Goal: Task Accomplishment & Management: Use online tool/utility

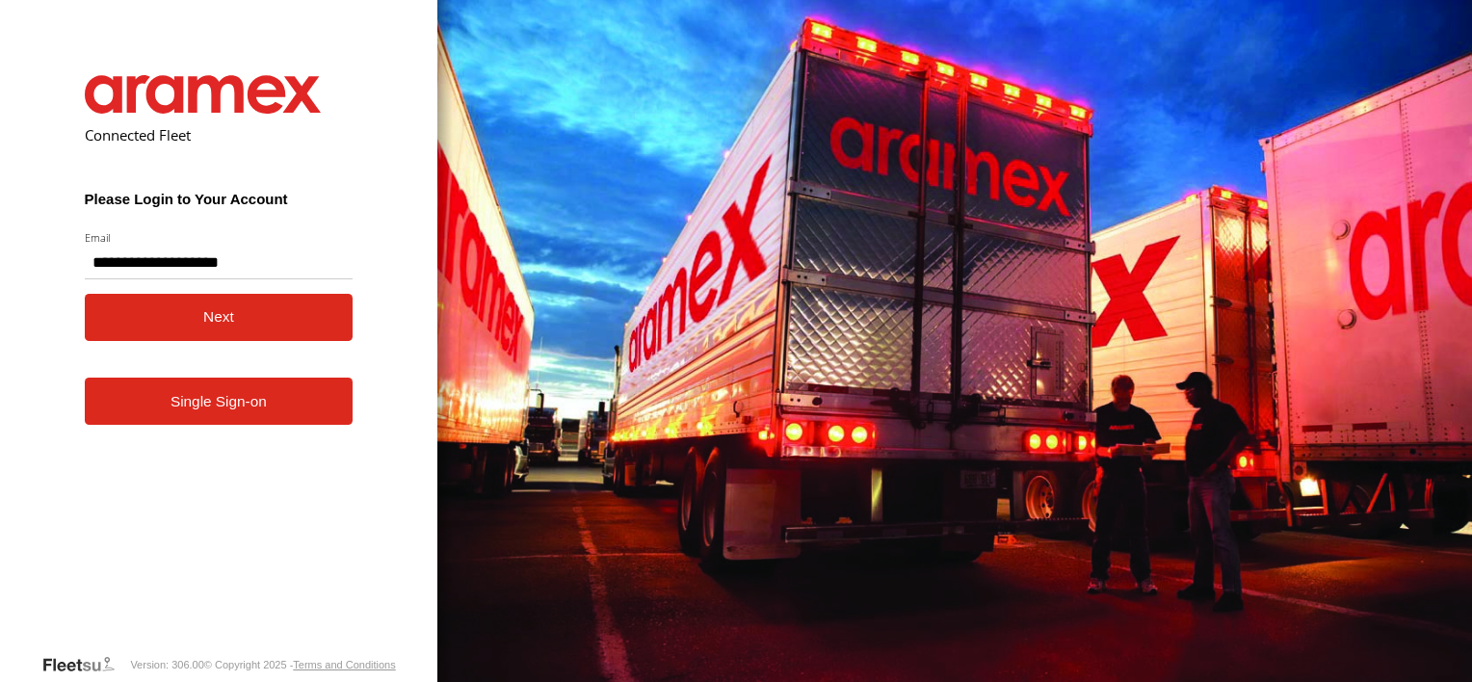
click at [237, 318] on button "Next" at bounding box center [219, 317] width 269 height 47
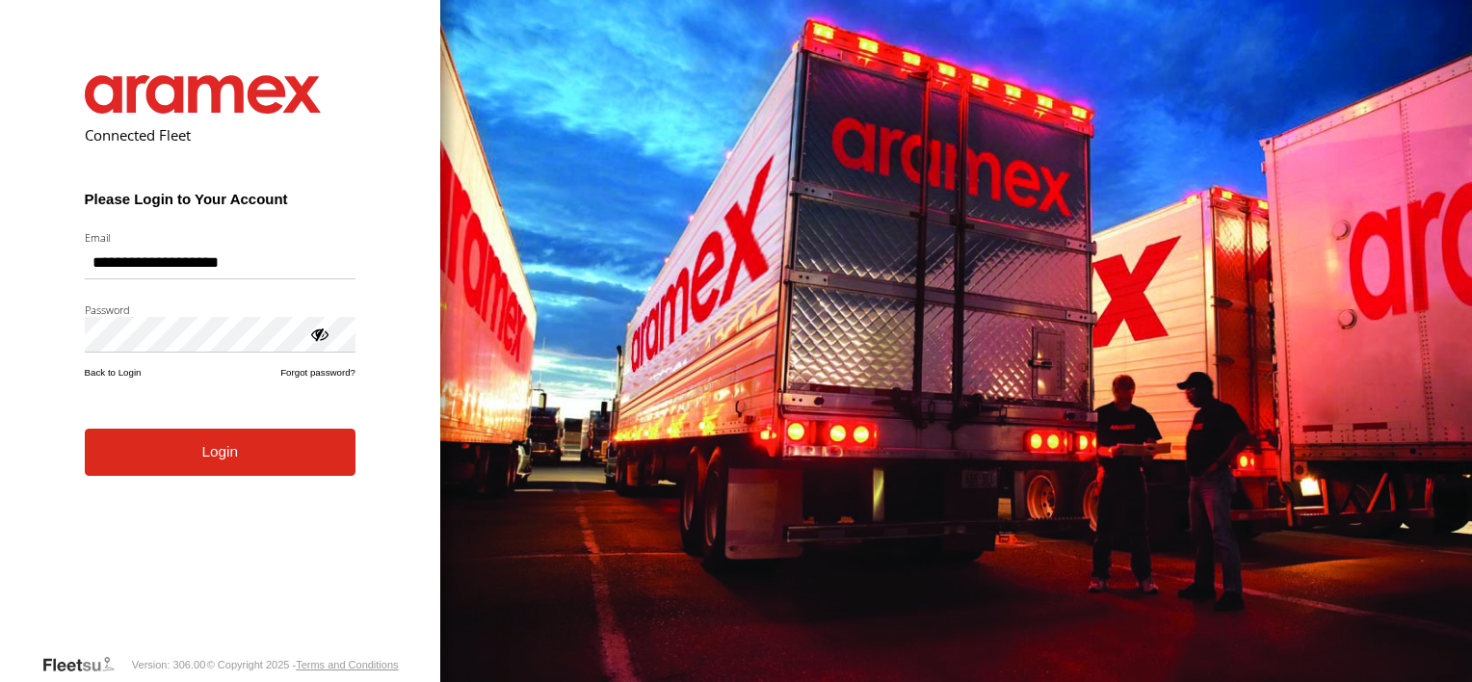
click at [203, 456] on button "Login" at bounding box center [220, 452] width 271 height 47
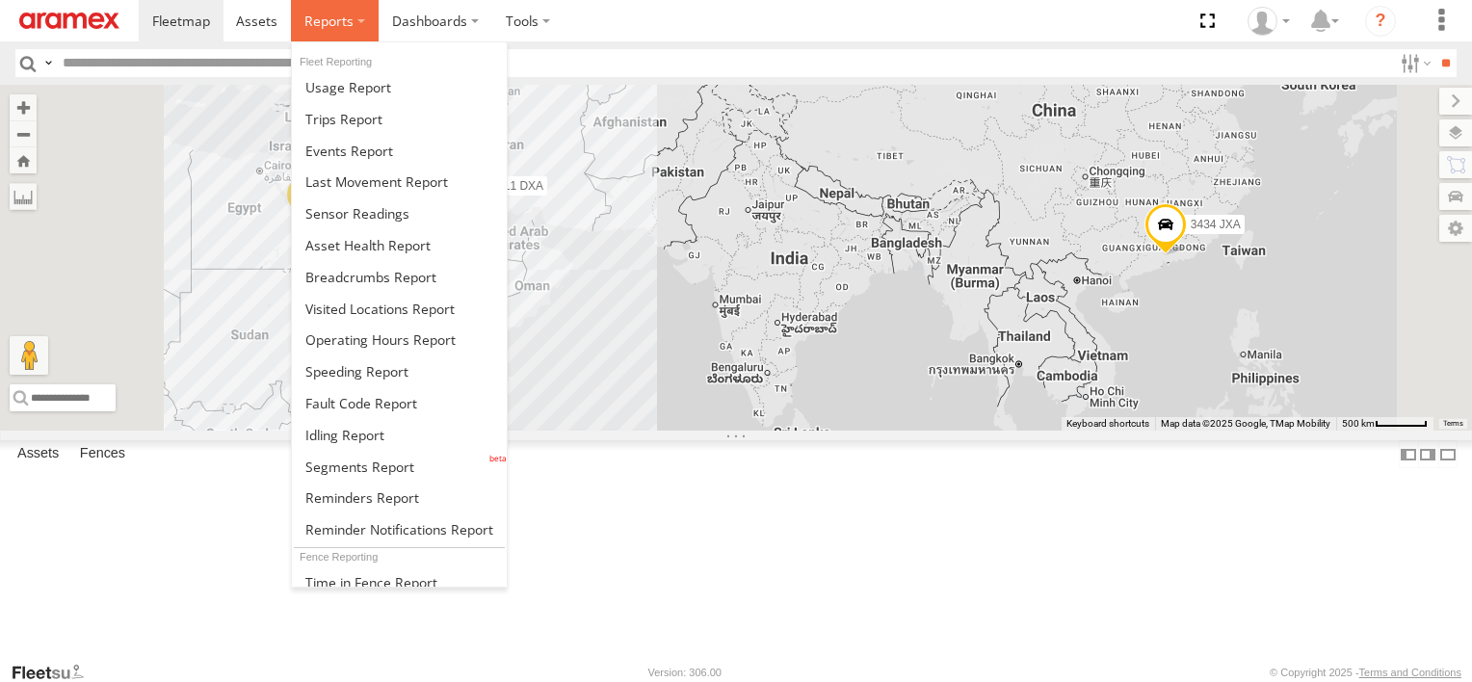
click at [327, 20] on span at bounding box center [328, 21] width 49 height 18
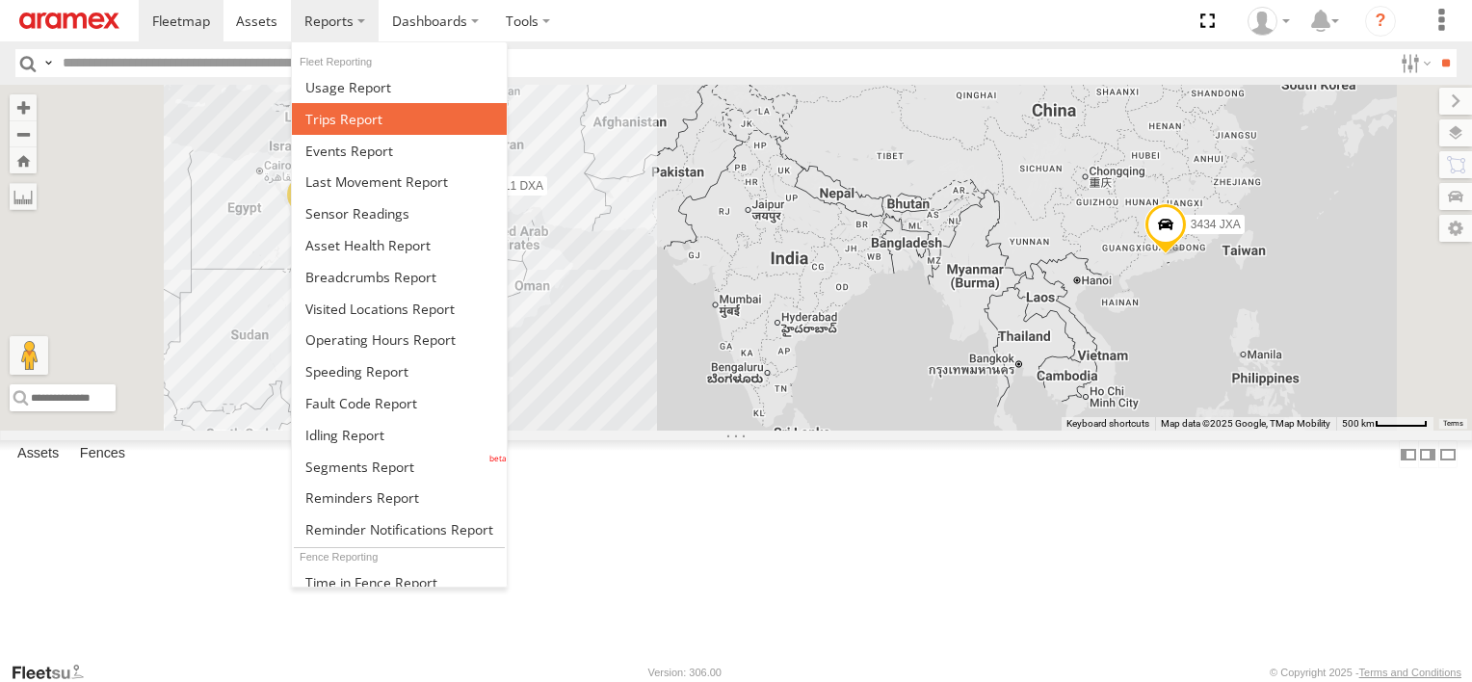
click at [340, 115] on span at bounding box center [343, 119] width 77 height 18
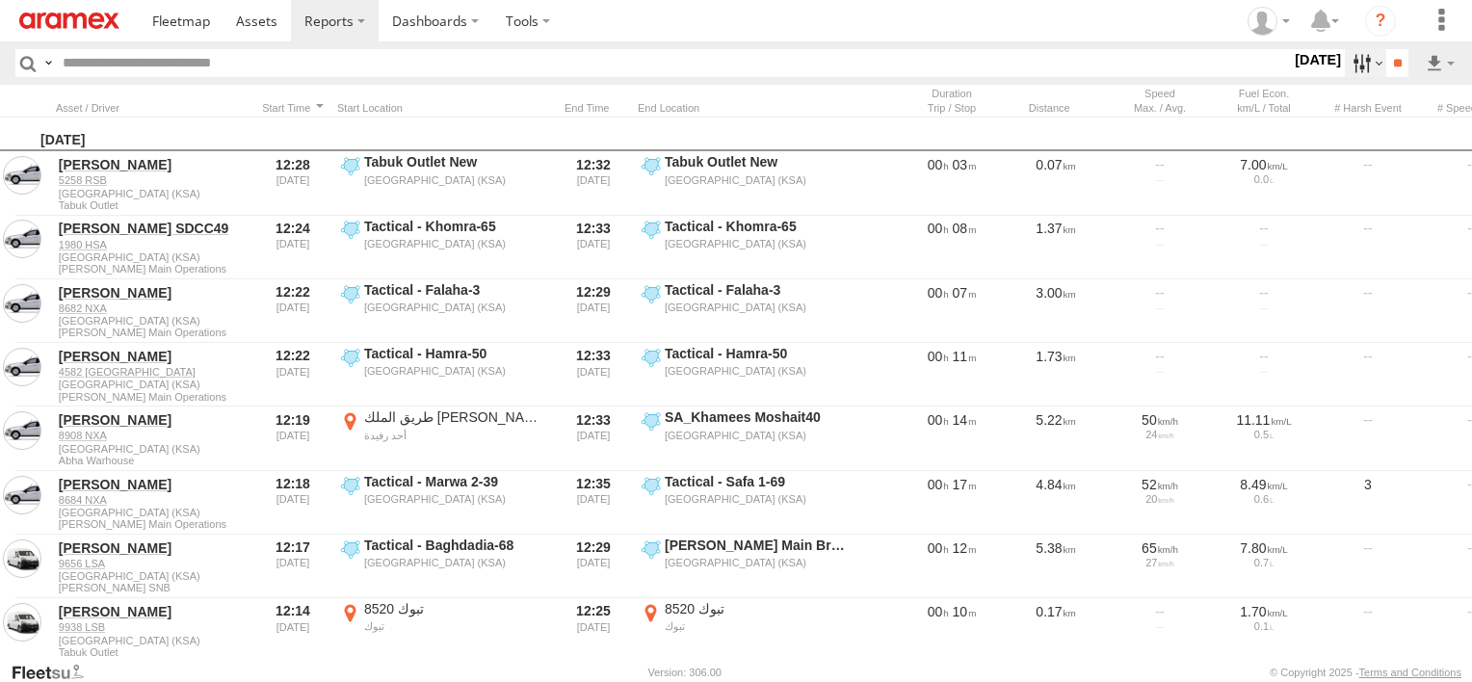
click at [1352, 65] on label at bounding box center [1364, 63] width 41 height 28
click at [0, 0] on label at bounding box center [0, 0] width 0 height 0
click at [0, 0] on label "Abha Warhouse" at bounding box center [0, 0] width 0 height 0
click at [0, 0] on span "Baha warehouse" at bounding box center [0, 0] width 0 height 0
click at [0, 0] on span "Gizan Outlet" at bounding box center [0, 0] width 0 height 0
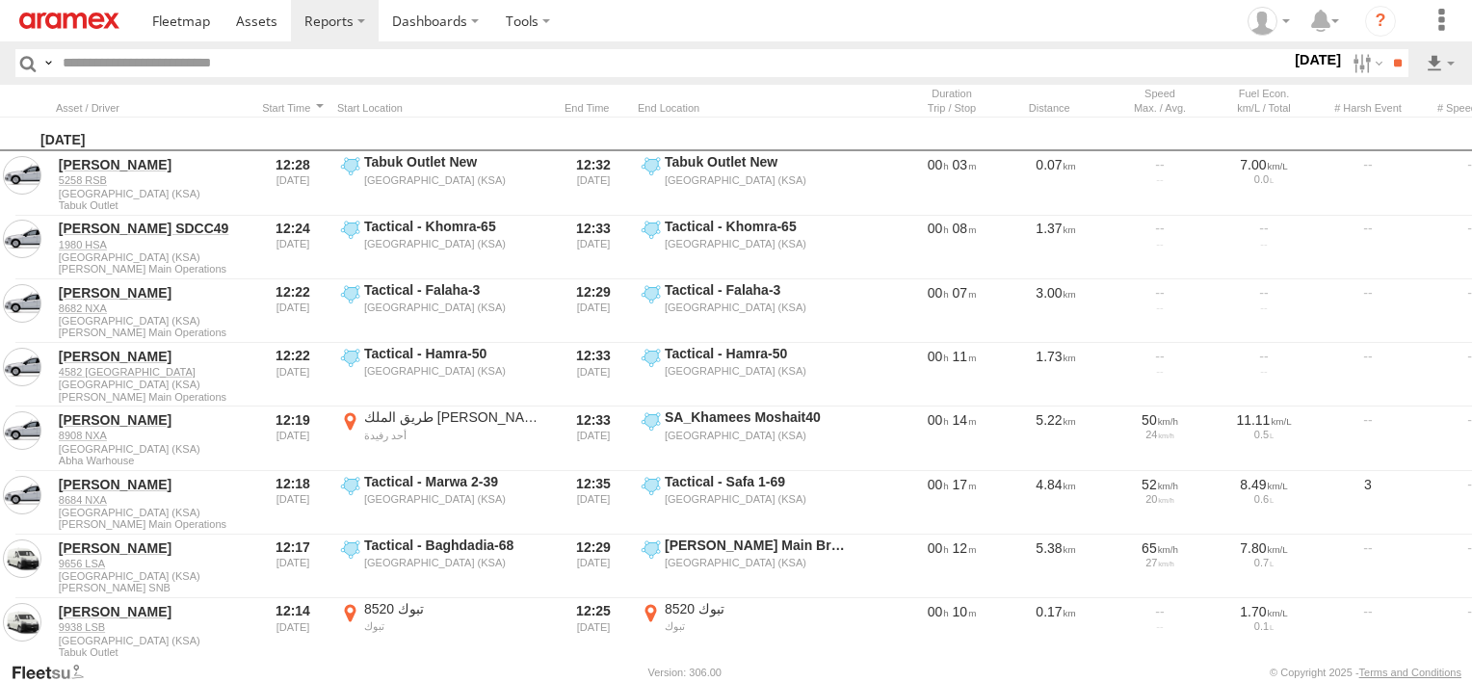
click at [0, 0] on span "Khamis Mushait Outlet" at bounding box center [0, 0] width 0 height 0
click at [0, 0] on span "Main Warehouse, [GEOGRAPHIC_DATA]" at bounding box center [0, 0] width 0 height 0
click at [0, 0] on div "Makkah Outlet" at bounding box center [0, 0] width 0 height 0
drag, startPoint x: 61, startPoint y: 516, endPoint x: 61, endPoint y: 539, distance: 23.1
click at [0, 0] on span "Makkah Outlet" at bounding box center [0, 0] width 0 height 0
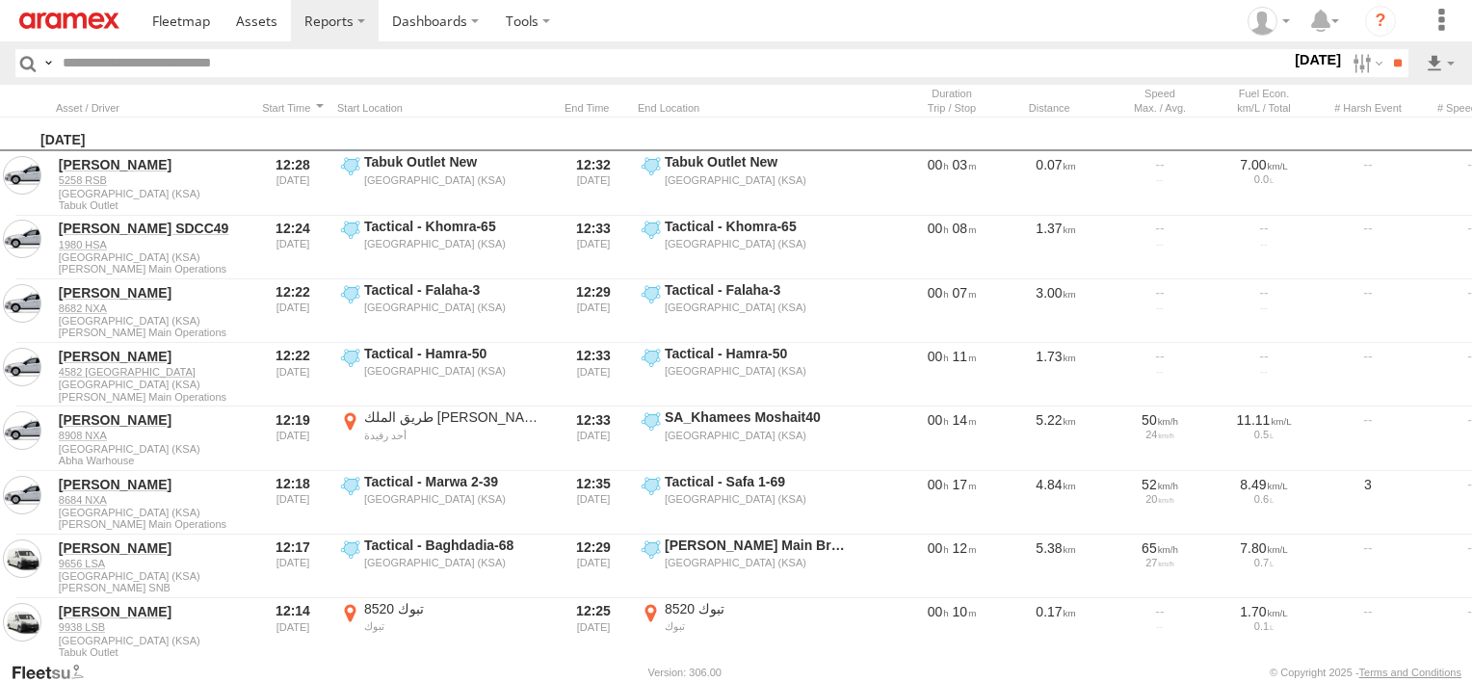
click at [0, 0] on span "Najran" at bounding box center [0, 0] width 0 height 0
click at [0, 0] on span "Qunfuda" at bounding box center [0, 0] width 0 height 0
click at [0, 0] on span "Tabuk Outlet" at bounding box center [0, 0] width 0 height 0
click at [0, 0] on span "Taif Outlet" at bounding box center [0, 0] width 0 height 0
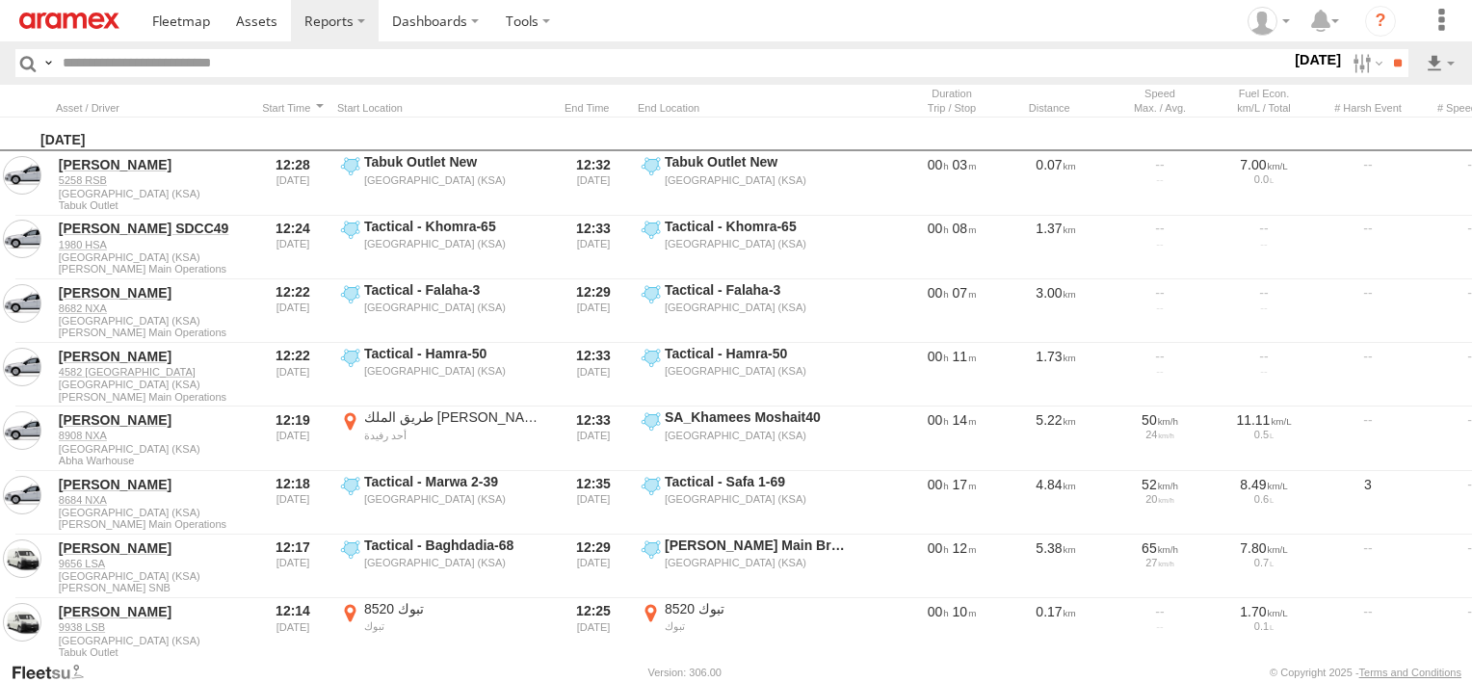
click at [0, 0] on span "Yanbu Outlet" at bounding box center [0, 0] width 0 height 0
click at [1395, 67] on input "**" at bounding box center [1397, 63] width 22 height 28
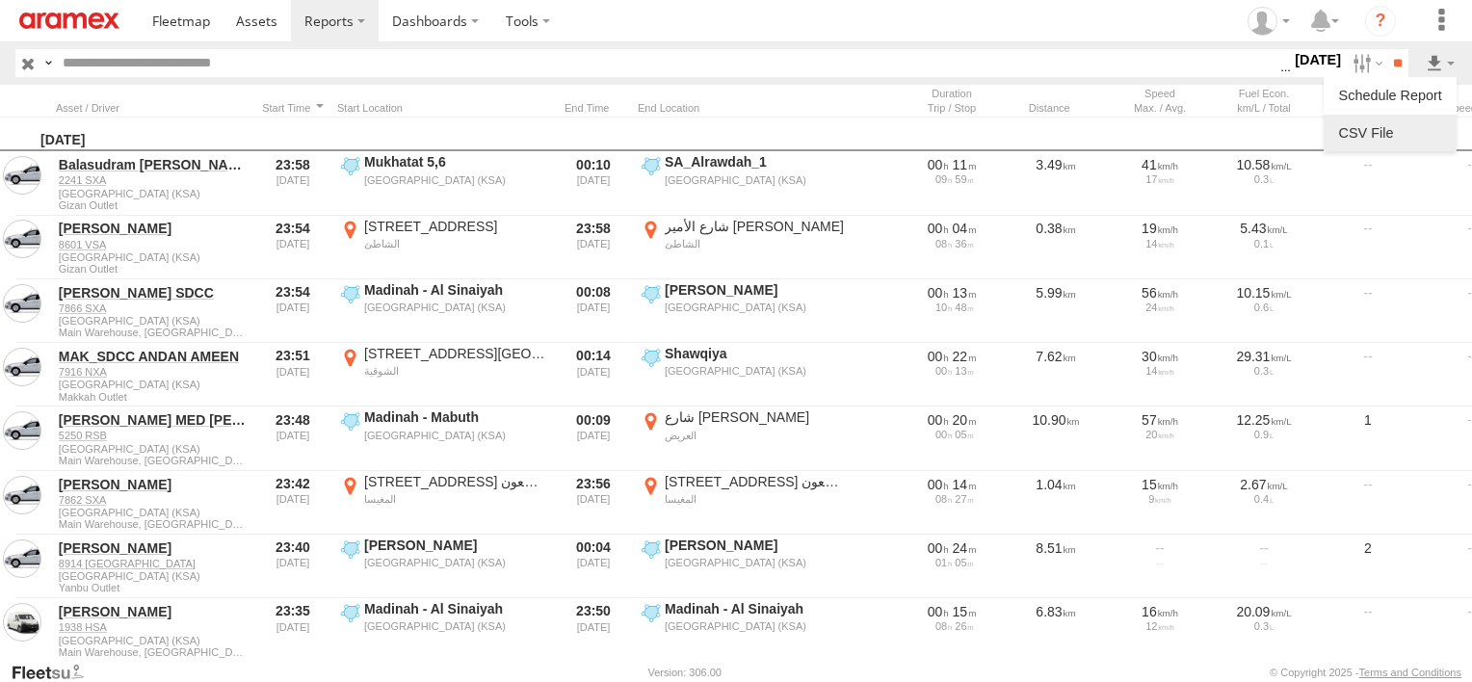
click at [1387, 133] on link at bounding box center [1389, 132] width 117 height 29
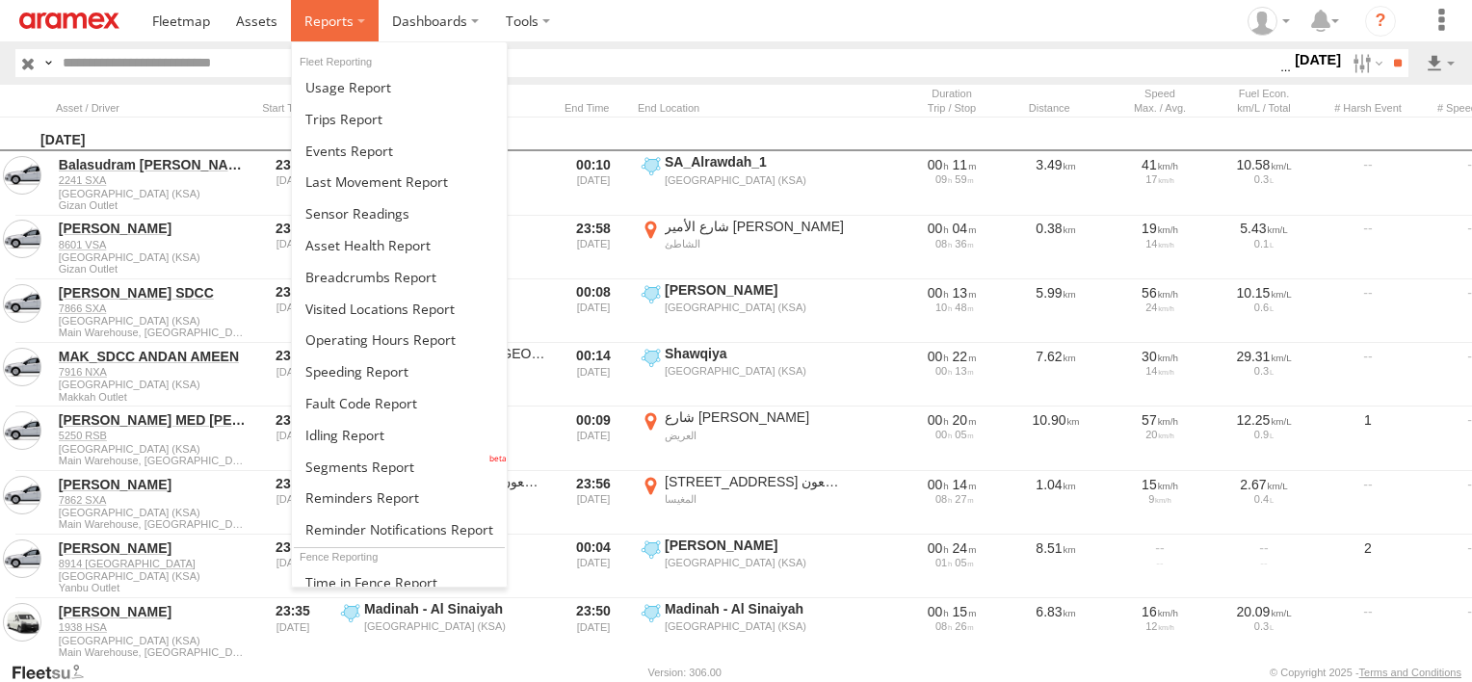
click at [331, 8] on label at bounding box center [335, 20] width 88 height 41
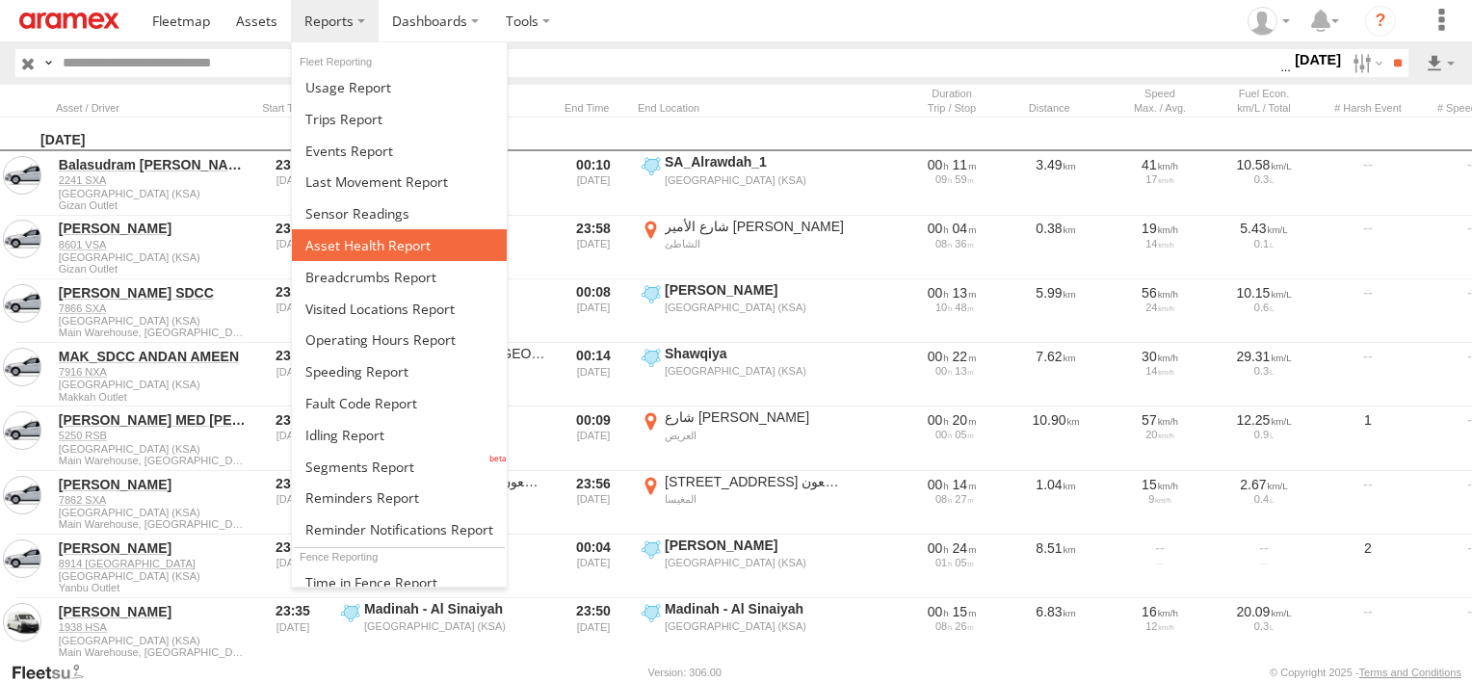
click at [400, 239] on span at bounding box center [367, 245] width 125 height 18
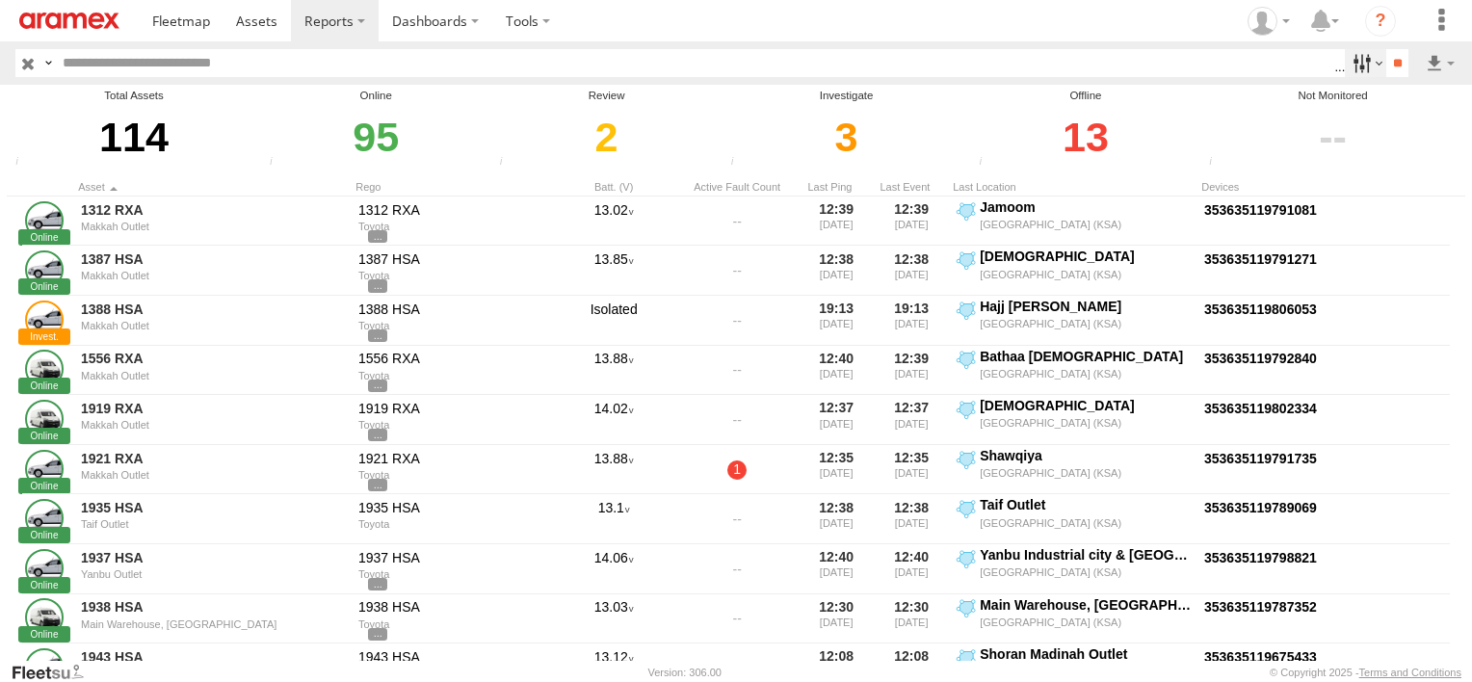
click at [1350, 52] on label at bounding box center [1364, 63] width 41 height 28
click at [0, 0] on span "Review" at bounding box center [0, 0] width 0 height 0
click at [0, 0] on span "Investigate" at bounding box center [0, 0] width 0 height 0
click at [0, 0] on span "Offline" at bounding box center [0, 0] width 0 height 0
click at [1386, 61] on input "**" at bounding box center [1397, 63] width 22 height 28
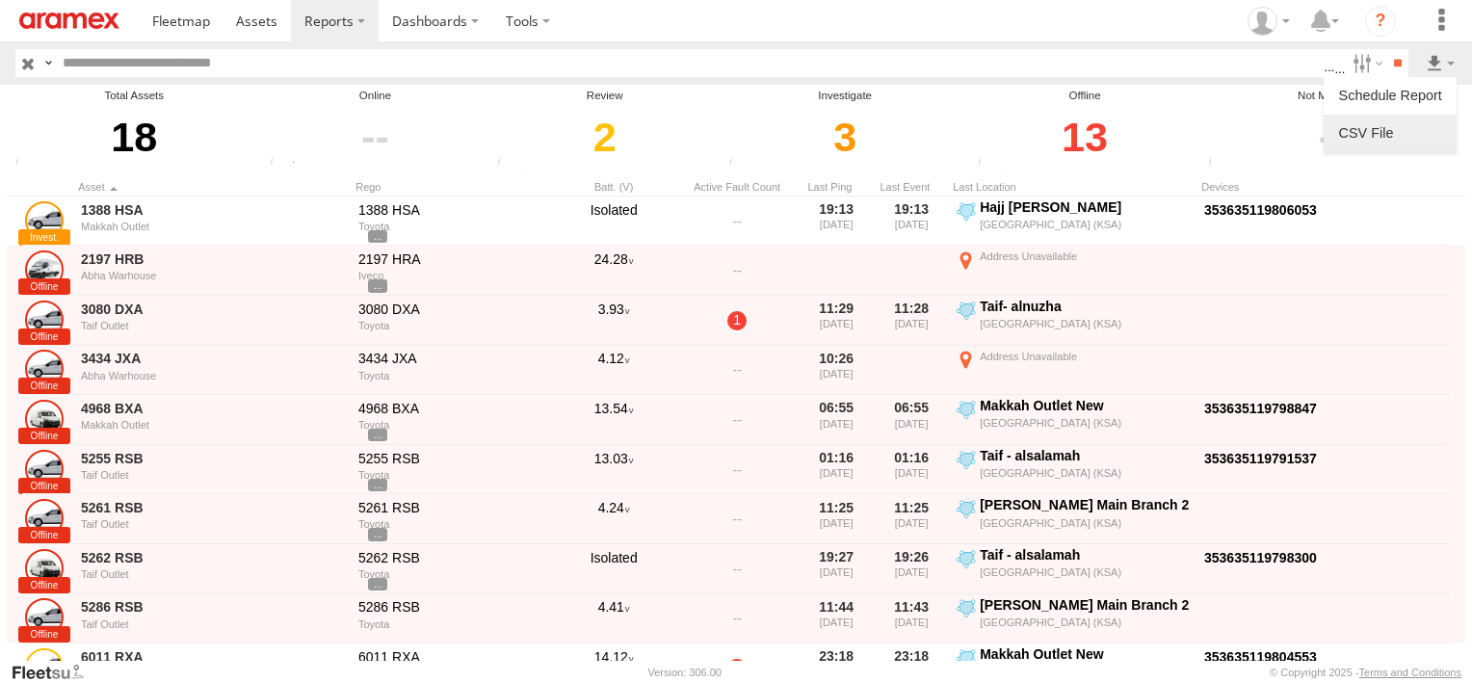
click at [1418, 132] on link at bounding box center [1389, 132] width 117 height 29
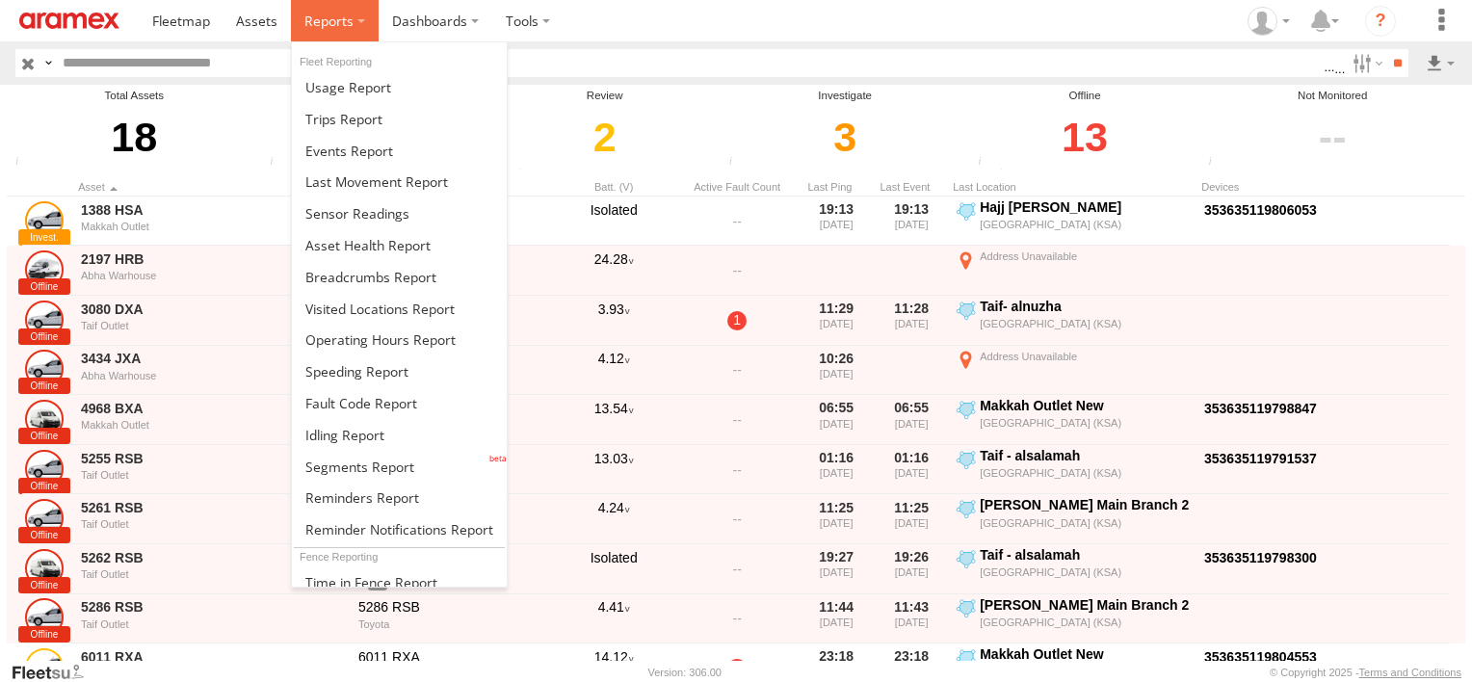
click at [331, 31] on label at bounding box center [335, 20] width 88 height 41
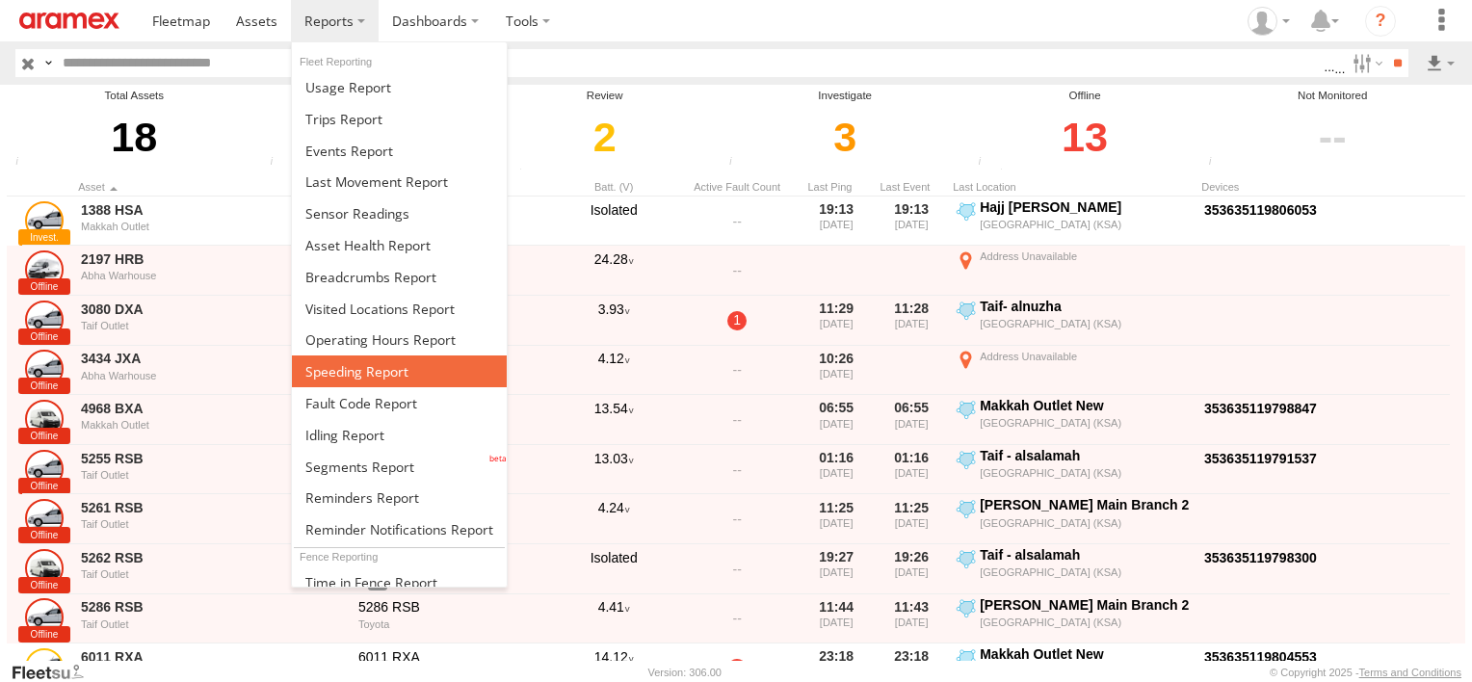
click at [379, 374] on span at bounding box center [356, 371] width 103 height 18
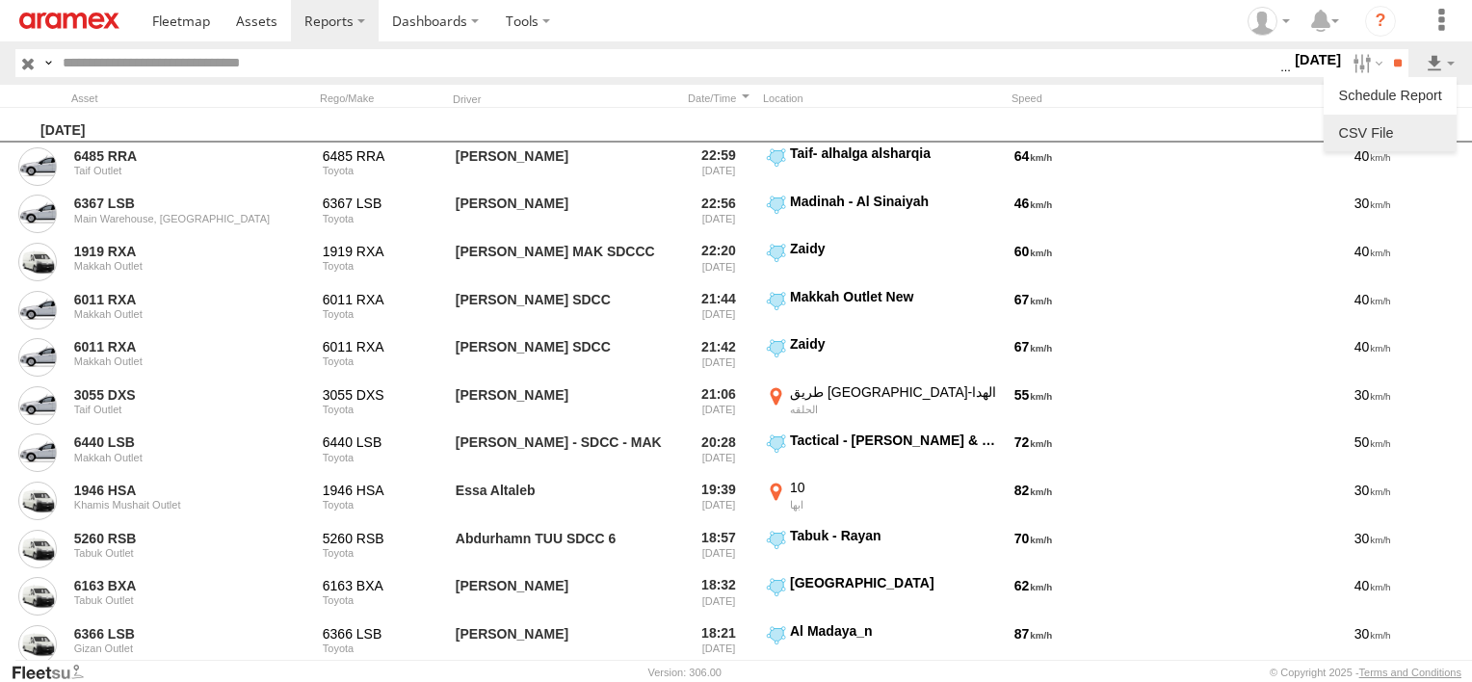
click at [1416, 131] on link at bounding box center [1389, 132] width 117 height 29
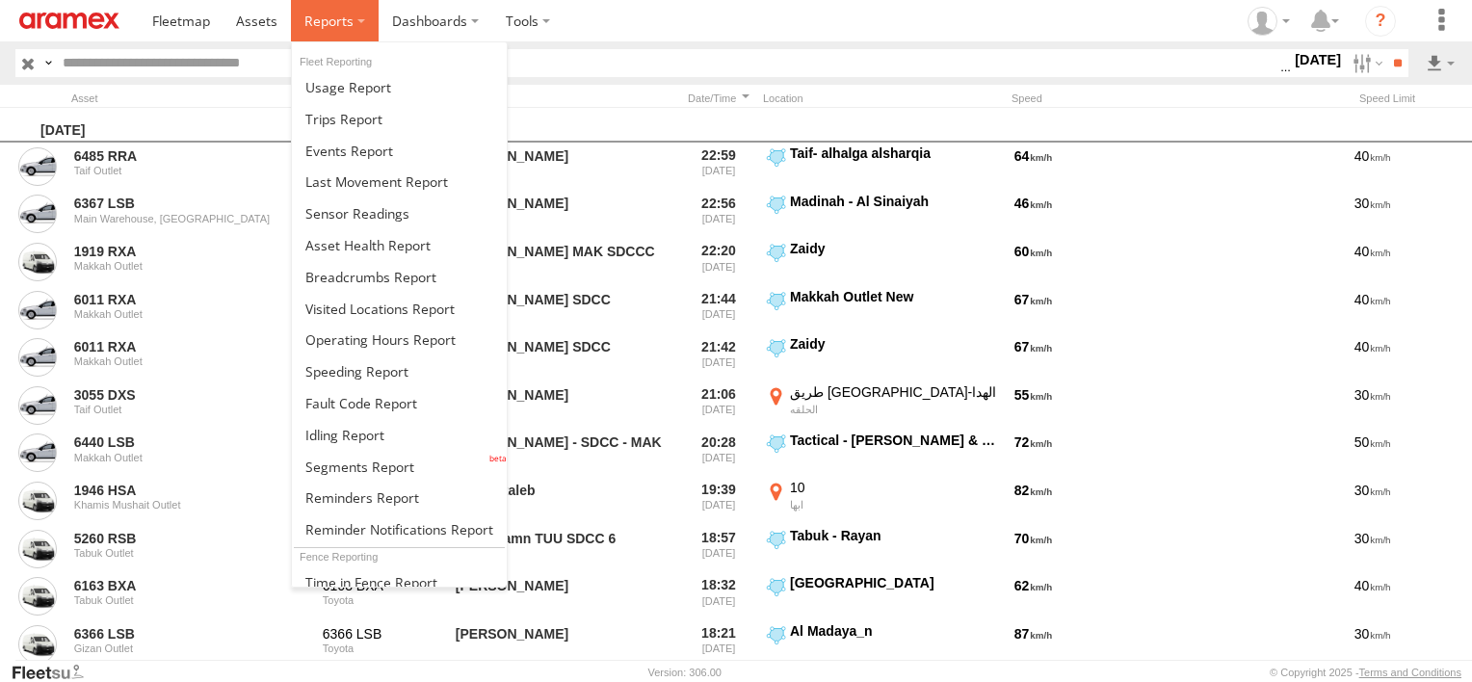
click at [317, 21] on span at bounding box center [328, 21] width 49 height 18
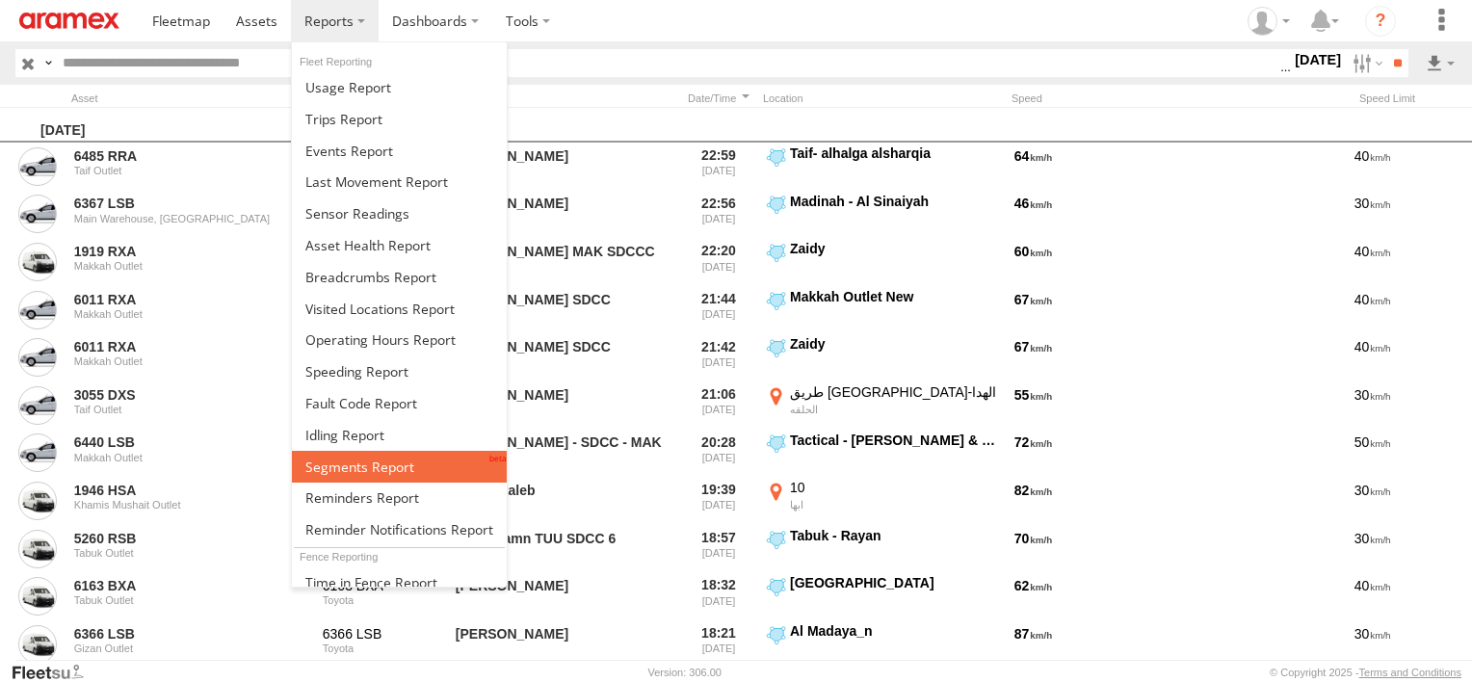
click at [305, 466] on span at bounding box center [359, 466] width 109 height 18
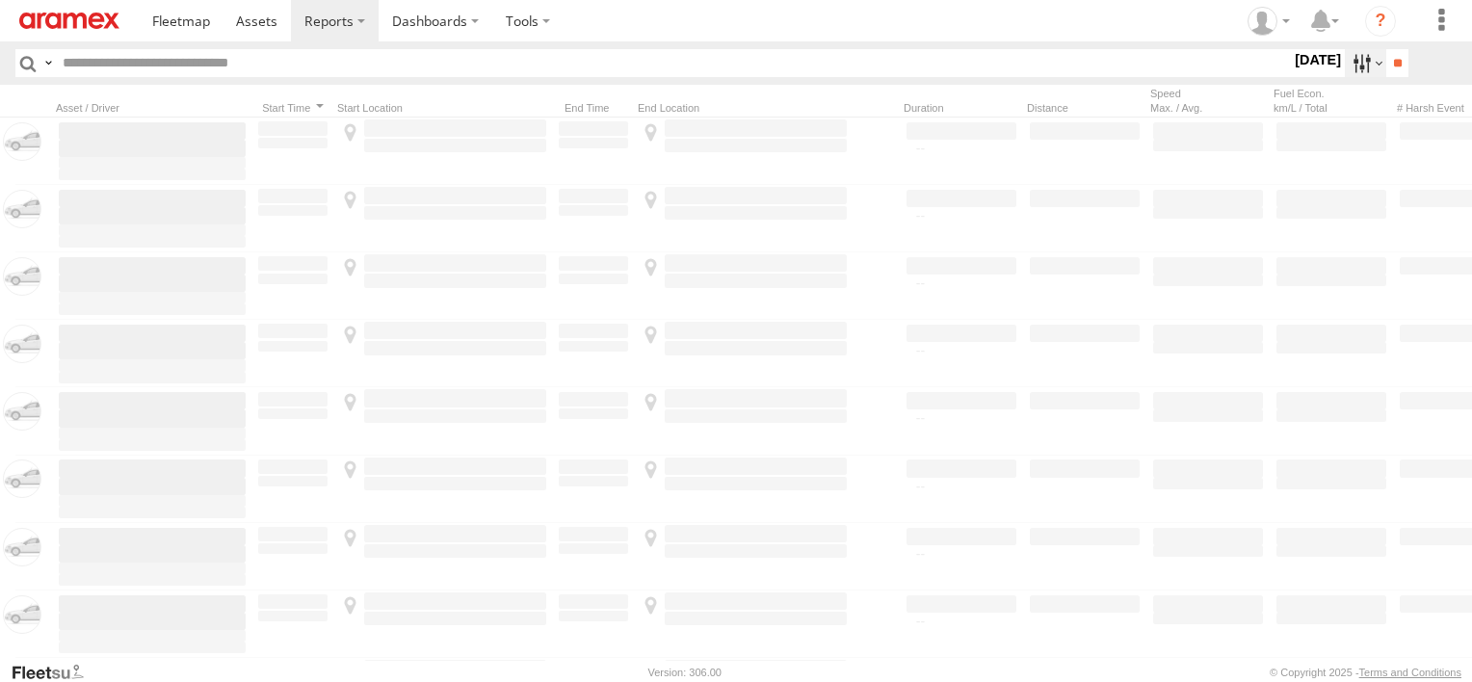
click at [1348, 66] on label at bounding box center [1364, 63] width 41 height 28
click at [0, 0] on label at bounding box center [0, 0] width 0 height 0
click at [0, 0] on span "Abha Warhouse" at bounding box center [0, 0] width 0 height 0
click at [0, 0] on span "Baha warehouse" at bounding box center [0, 0] width 0 height 0
click at [0, 0] on span "Gizan Outlet" at bounding box center [0, 0] width 0 height 0
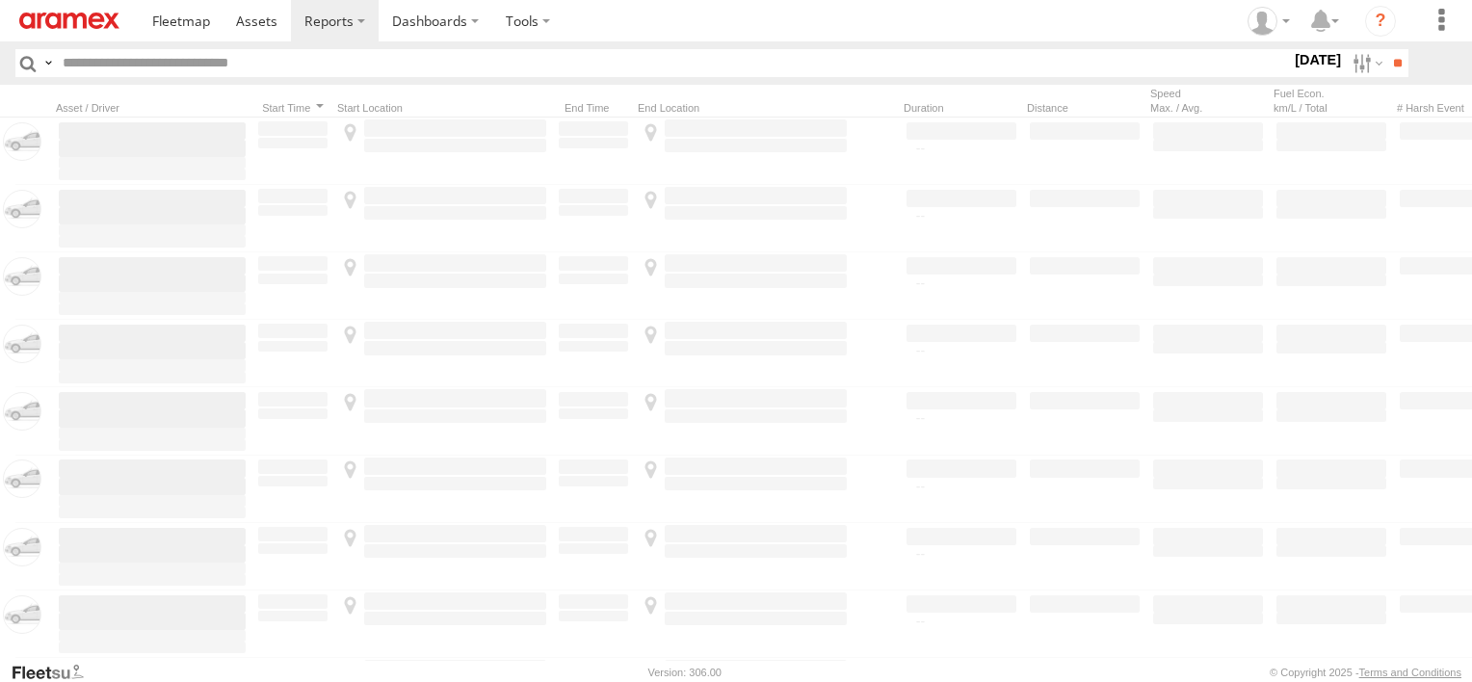
click at [0, 0] on span "Khamis Mushait Outlet" at bounding box center [0, 0] width 0 height 0
click at [0, 0] on span "Main Warehouse, [GEOGRAPHIC_DATA]" at bounding box center [0, 0] width 0 height 0
click at [0, 0] on span "Makkah Outlet" at bounding box center [0, 0] width 0 height 0
click at [0, 0] on span "Najran" at bounding box center [0, 0] width 0 height 0
click at [0, 0] on span "Qunfuda" at bounding box center [0, 0] width 0 height 0
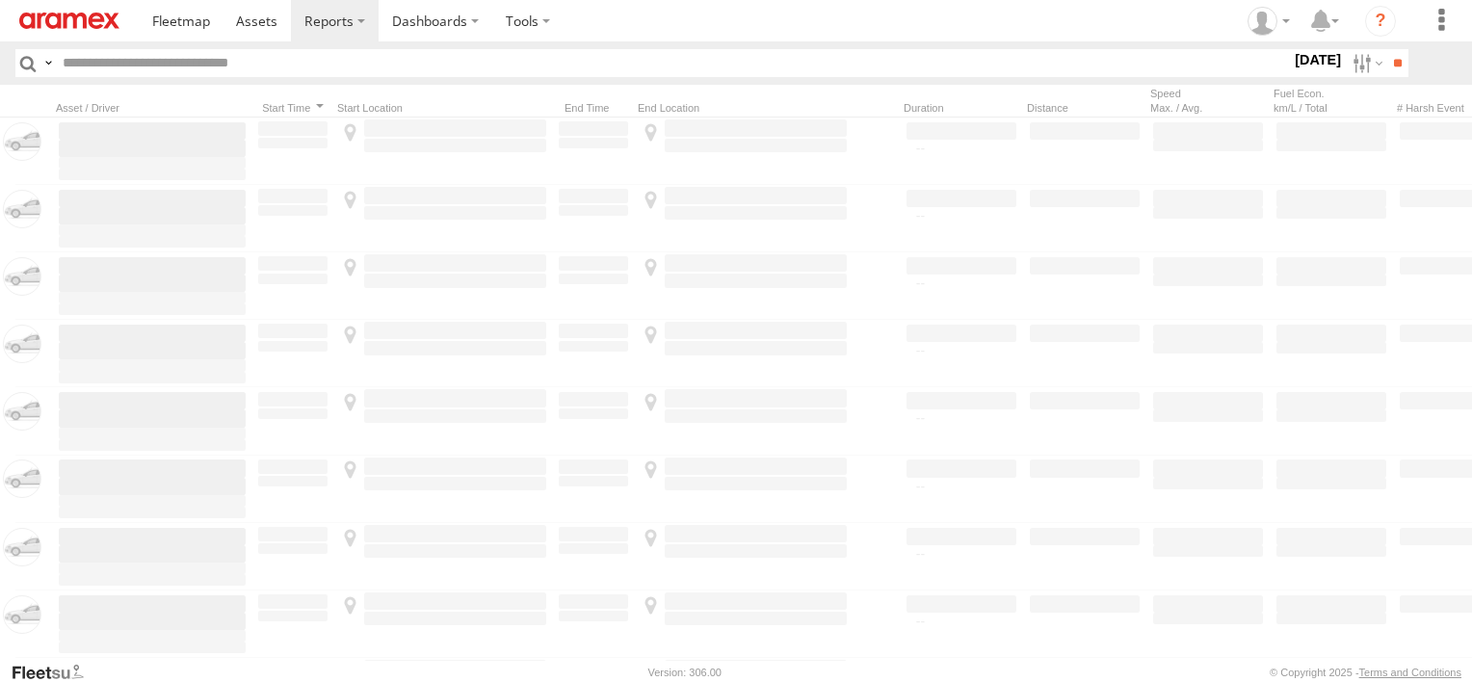
click at [0, 0] on span "Tabuk Outlet" at bounding box center [0, 0] width 0 height 0
click at [0, 0] on span "Taif Outlet" at bounding box center [0, 0] width 0 height 0
click at [0, 0] on span "Yanbu Outlet" at bounding box center [0, 0] width 0 height 0
click at [1395, 69] on input "**" at bounding box center [1397, 63] width 22 height 28
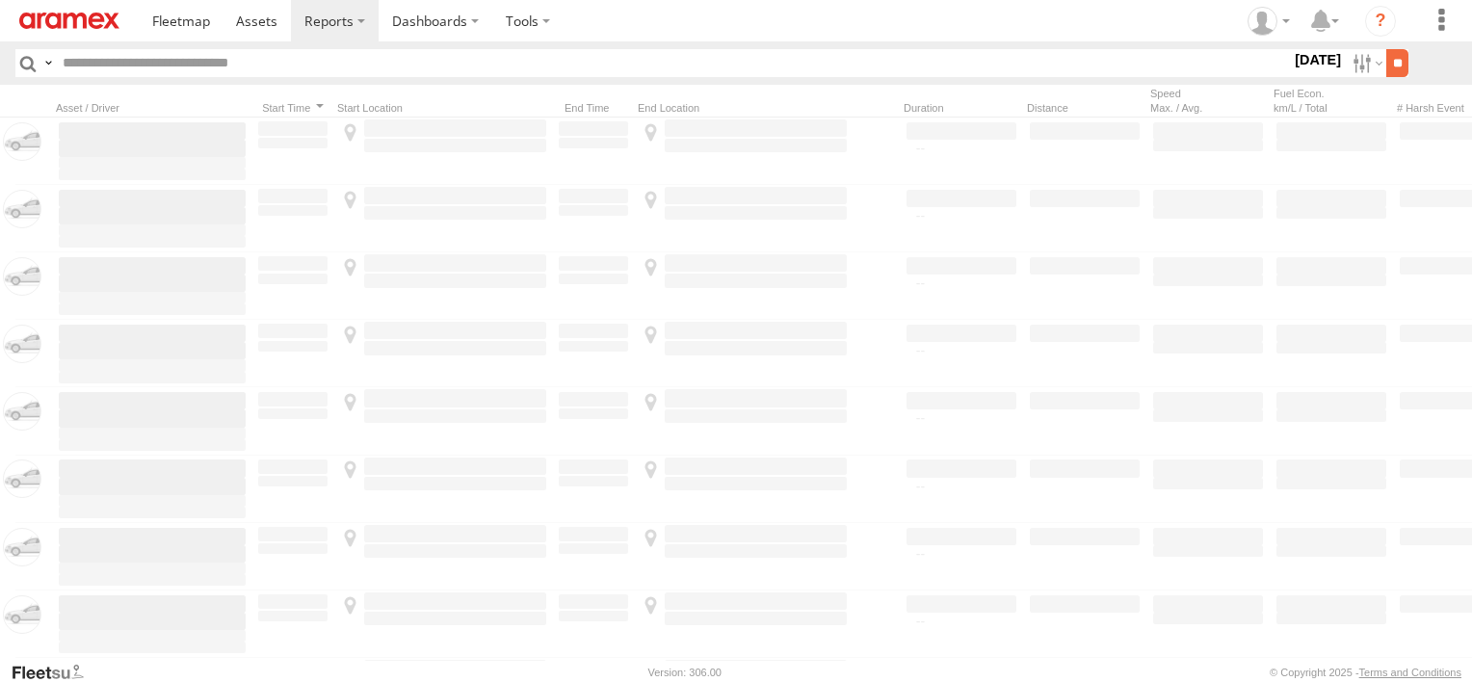
scroll to position [0, 0]
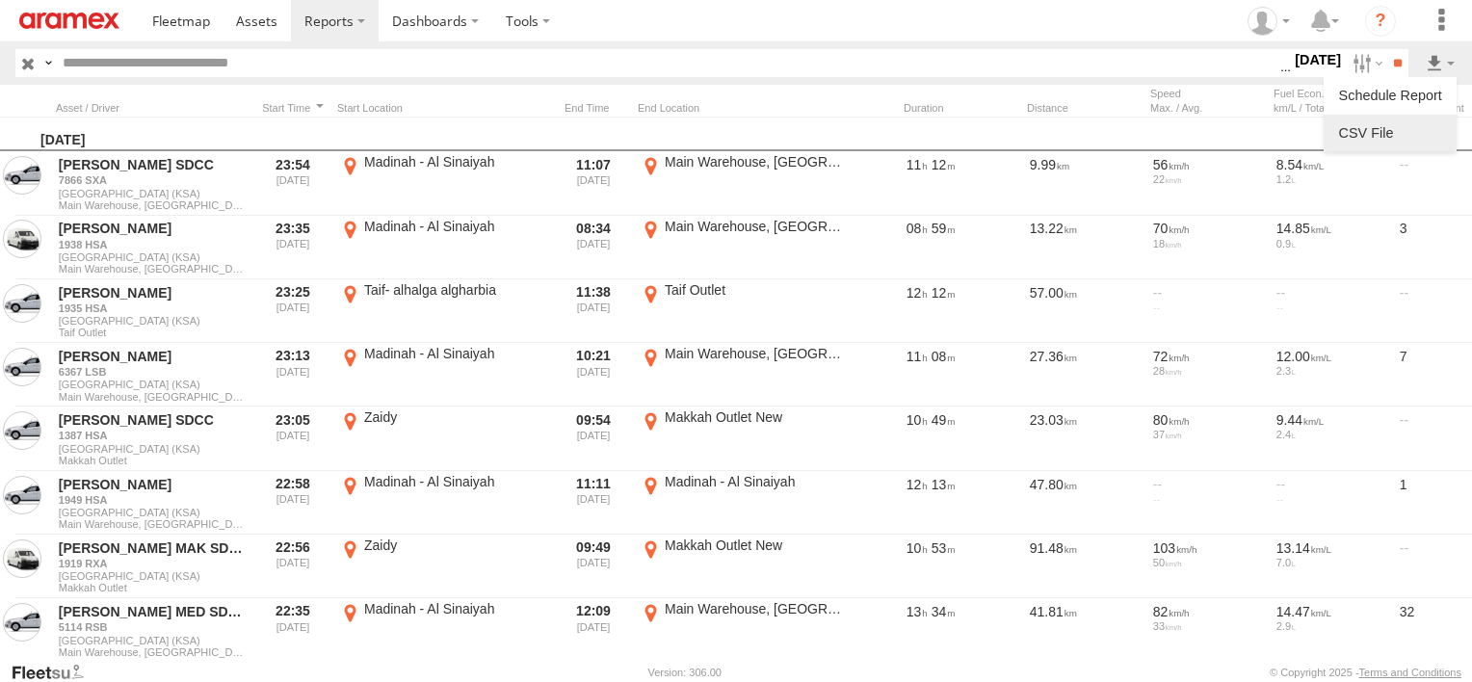
click at [1397, 139] on link at bounding box center [1389, 132] width 117 height 29
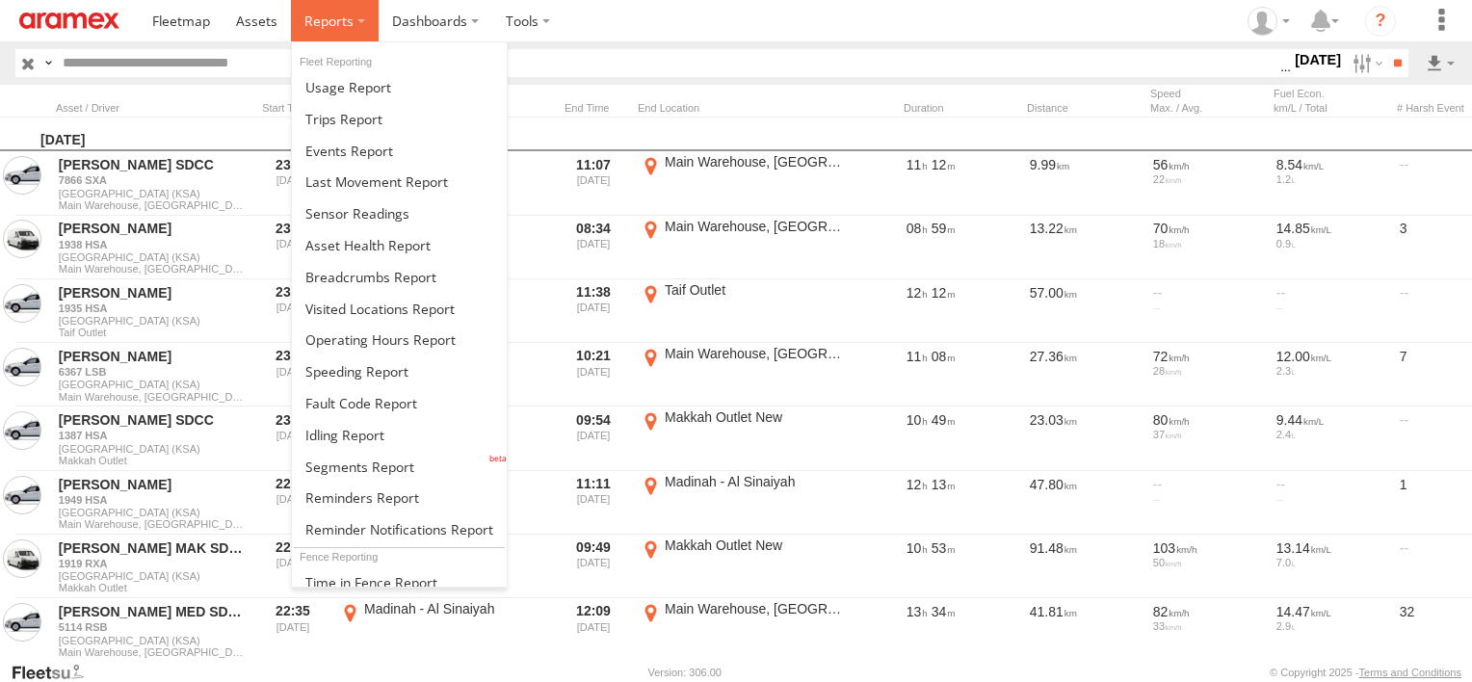
click at [342, 22] on span at bounding box center [328, 21] width 49 height 18
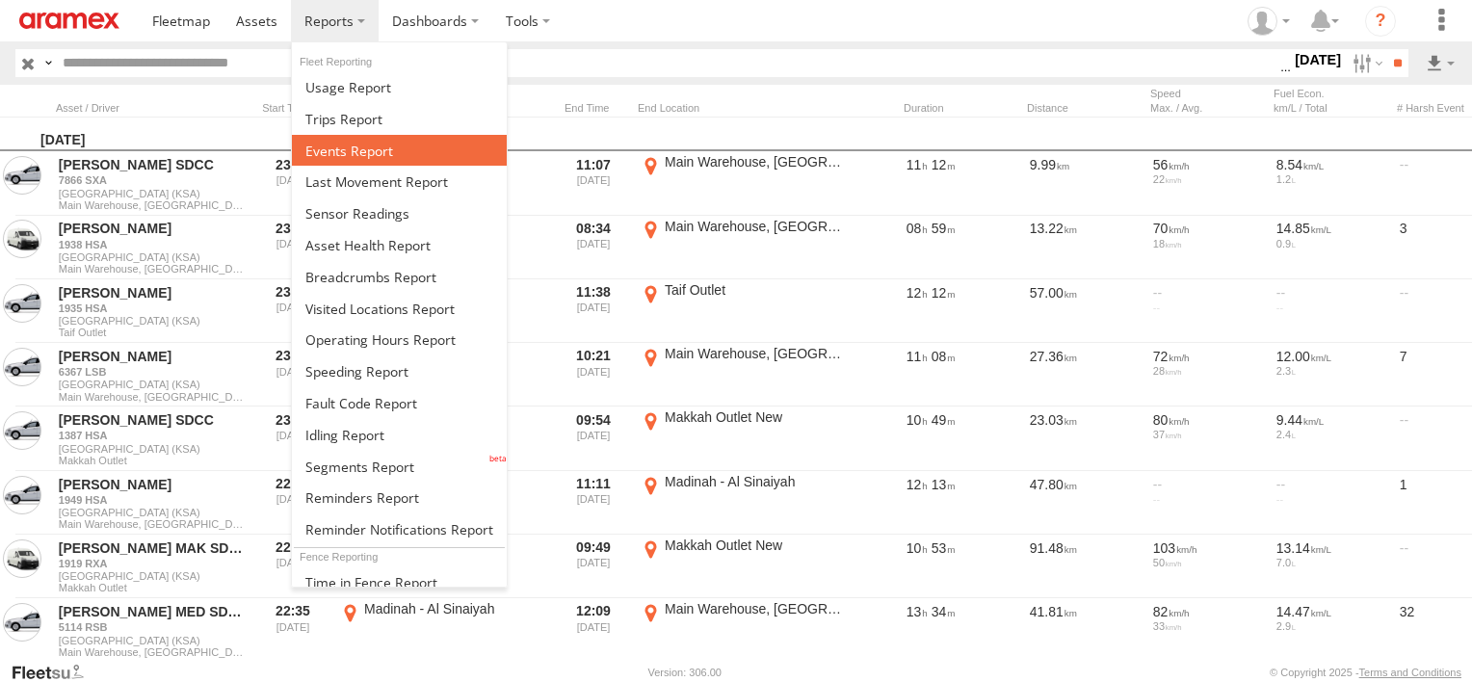
click at [358, 146] on span at bounding box center [349, 151] width 88 height 18
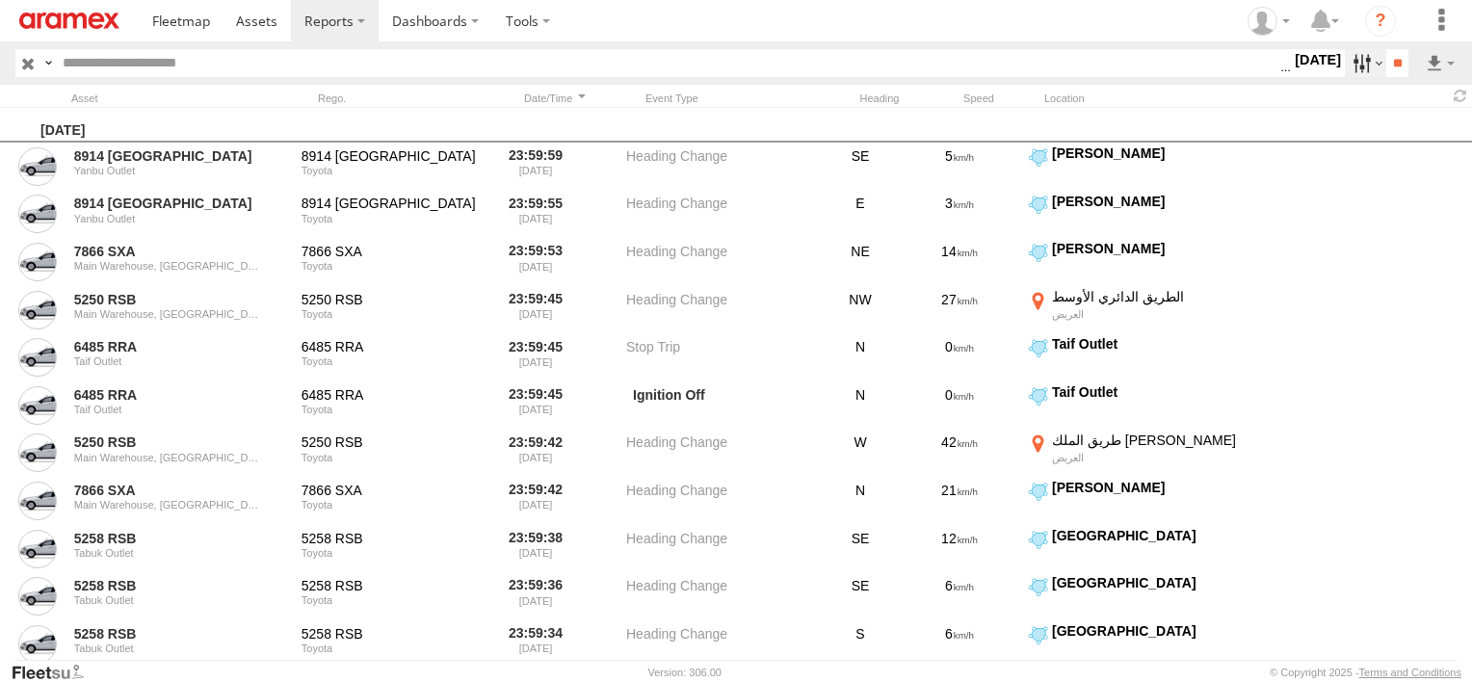
click at [1348, 74] on label at bounding box center [1364, 63] width 41 height 28
click at [0, 0] on span "Potential Roll Over" at bounding box center [0, 0] width 0 height 0
click at [0, 0] on span "External Power Lost" at bounding box center [0, 0] width 0 height 0
click at [1386, 73] on input "**" at bounding box center [1397, 63] width 22 height 28
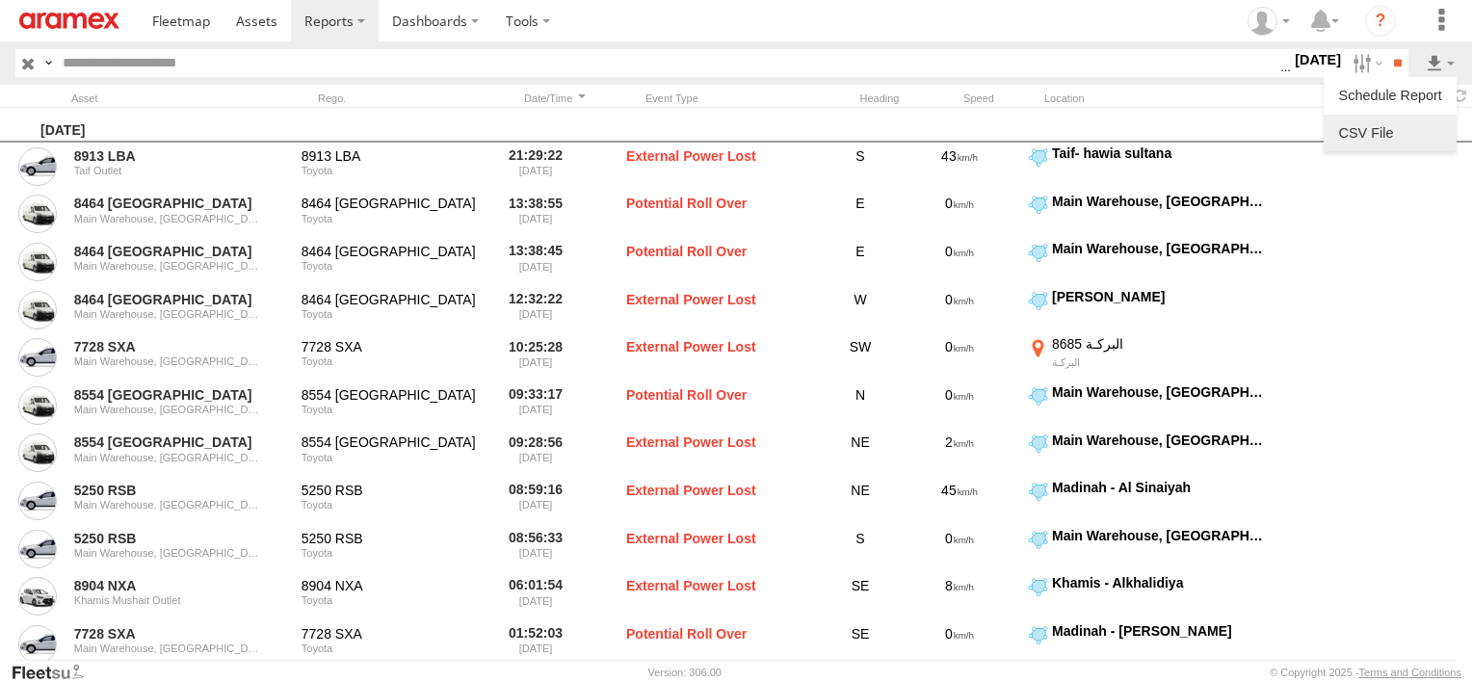
click at [1418, 137] on link at bounding box center [1389, 132] width 117 height 29
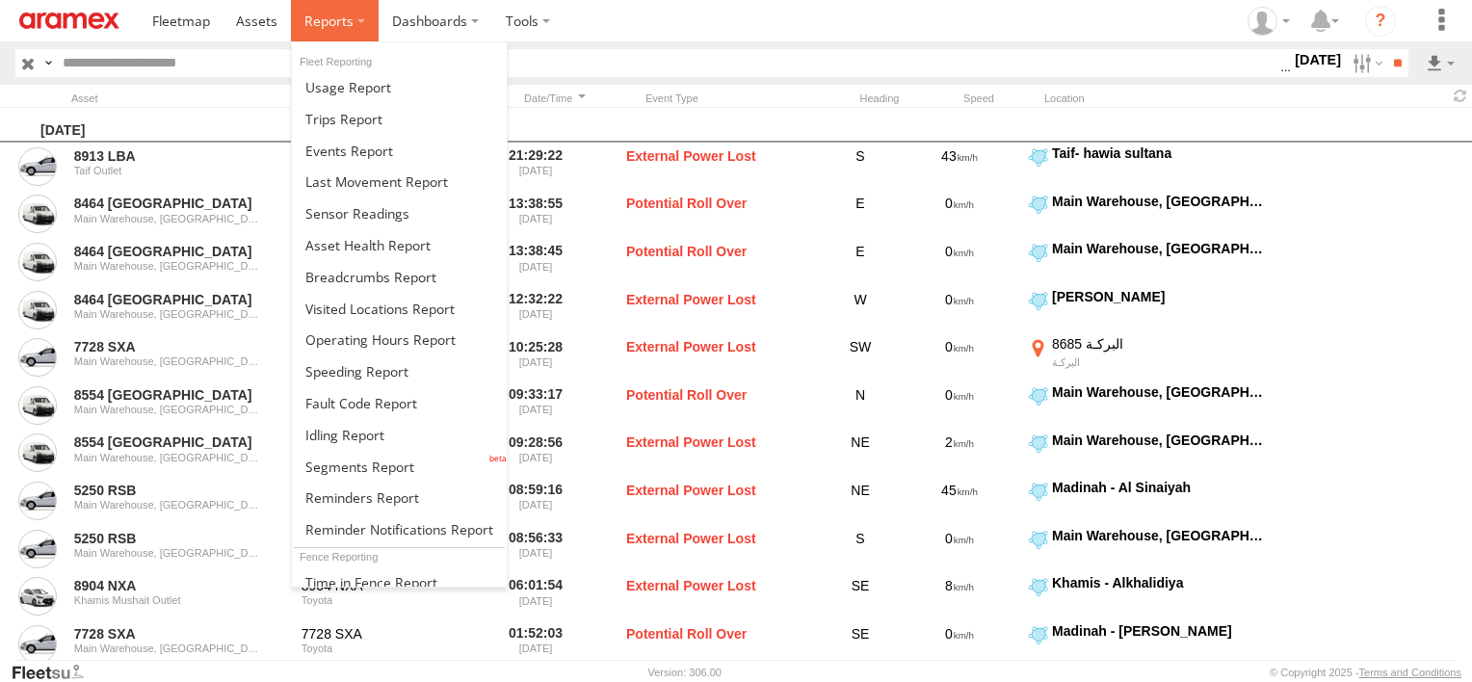
click at [328, 19] on span at bounding box center [328, 21] width 49 height 18
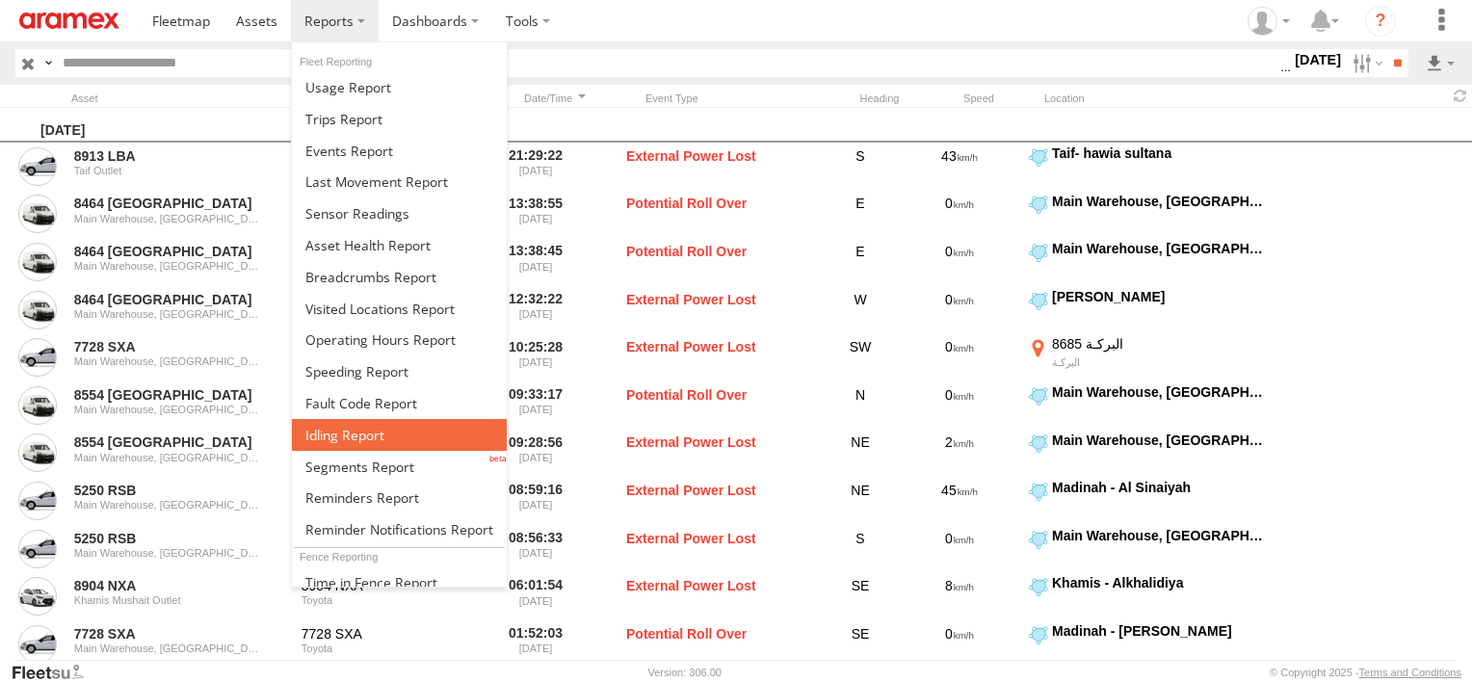
click at [339, 426] on span at bounding box center [344, 435] width 79 height 18
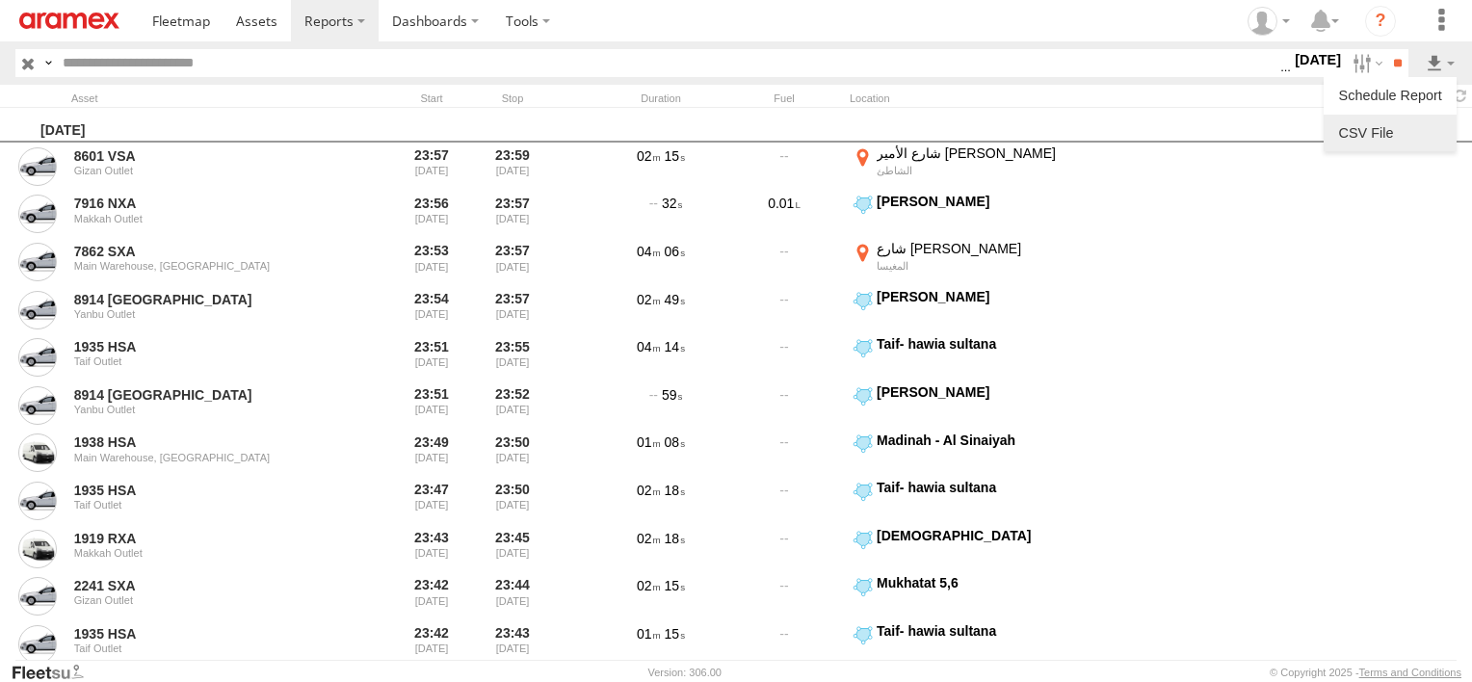
click at [1424, 127] on link at bounding box center [1389, 132] width 117 height 29
